Goal: Task Accomplishment & Management: Manage account settings

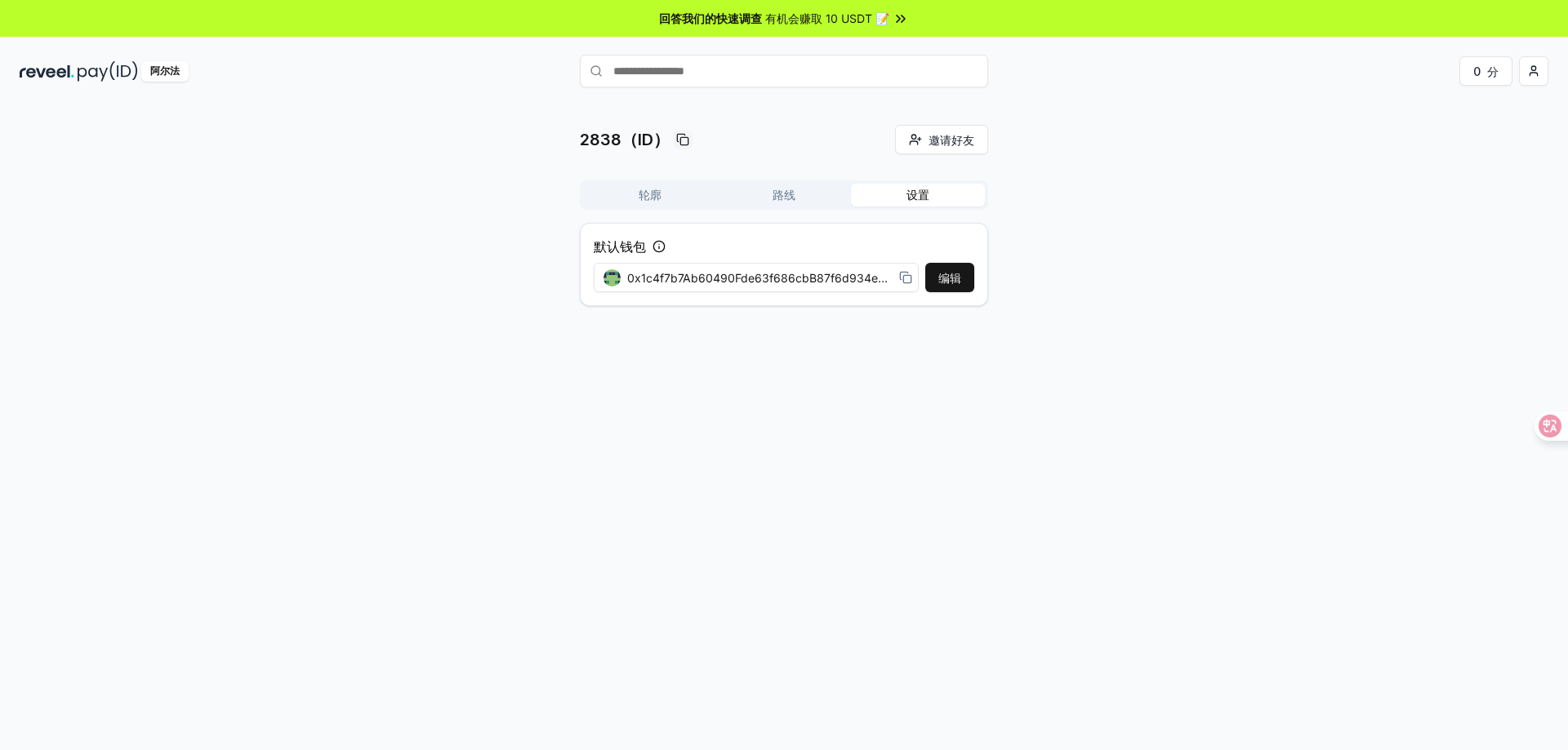
click at [906, 278] on icon at bounding box center [906, 277] width 13 height 13
drag, startPoint x: 807, startPoint y: 278, endPoint x: 1306, endPoint y: 293, distance: 499.2
click at [1306, 293] on div "2838（ID） 邀请好友 邀请 轮廓 路线 设置 默认钱包 编辑 0x1c4f7b7Ab60490Fde63f686cbB87f6d934eccdFa" at bounding box center [784, 222] width 1529 height 195
drag, startPoint x: 845, startPoint y: 275, endPoint x: 1112, endPoint y: 282, distance: 267.1
click at [1112, 282] on div "2838（ID） 邀请好友 邀请 轮廓 路线 设置 默认钱包 编辑 0x1c4f7b7Ab60490Fde63f686cbB87f6d934eccdFa" at bounding box center [784, 222] width 1529 height 195
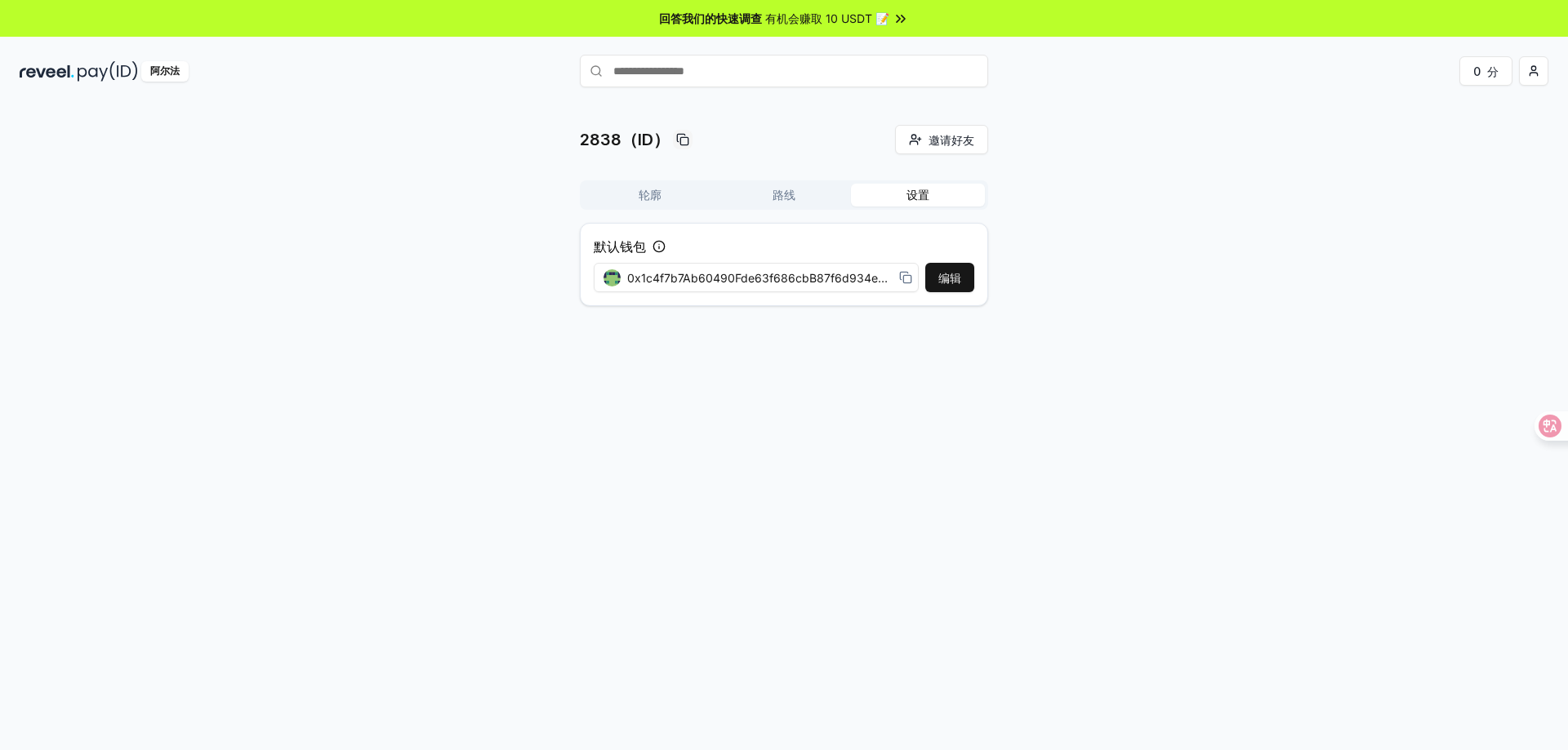
click at [824, 320] on div "2838（ID） 邀请好友 邀请 轮廓 路线 设置 默认钱包 编辑 0x1c4f7b7Ab60490Fde63f686cbB87f6d934eccdFa" at bounding box center [784, 444] width 1568 height 704
drag, startPoint x: 796, startPoint y: 275, endPoint x: 1047, endPoint y: 280, distance: 251.0
click at [1047, 280] on div "2838（ID） 邀请好友 邀请 轮廓 路线 设置 默认钱包 编辑 0x1c4f7b7Ab60490Fde63f686cbB87f6d934eccdFa" at bounding box center [784, 222] width 1529 height 195
drag, startPoint x: 874, startPoint y: 279, endPoint x: 927, endPoint y: 279, distance: 53.0
click at [927, 279] on div "编辑 0x1c4f7b7Ab60490Fde63f686cbB87f6d934eccdFa" at bounding box center [784, 277] width 381 height 30
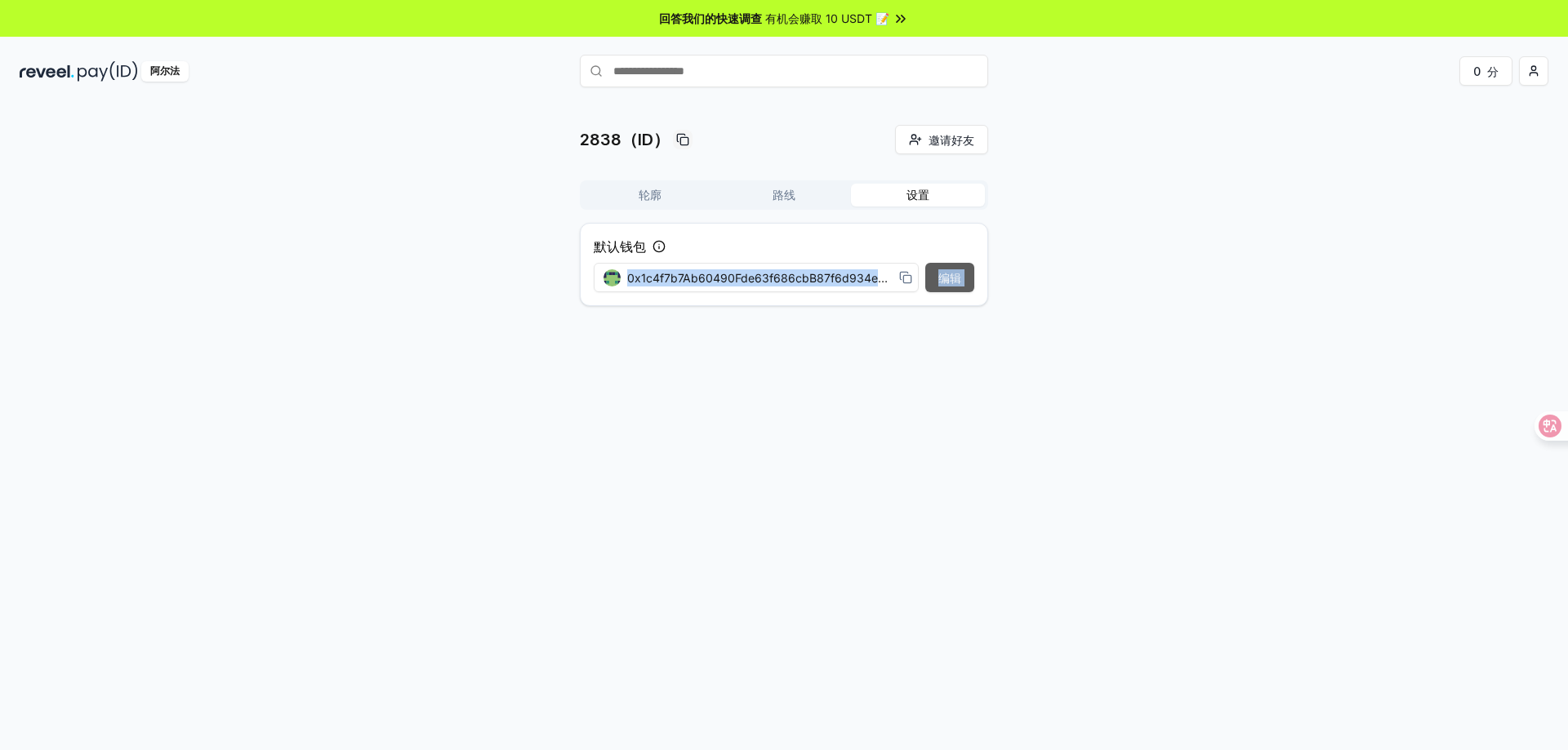
click at [945, 277] on font "编辑" at bounding box center [949, 277] width 22 height 13
